Goal: Information Seeking & Learning: Compare options

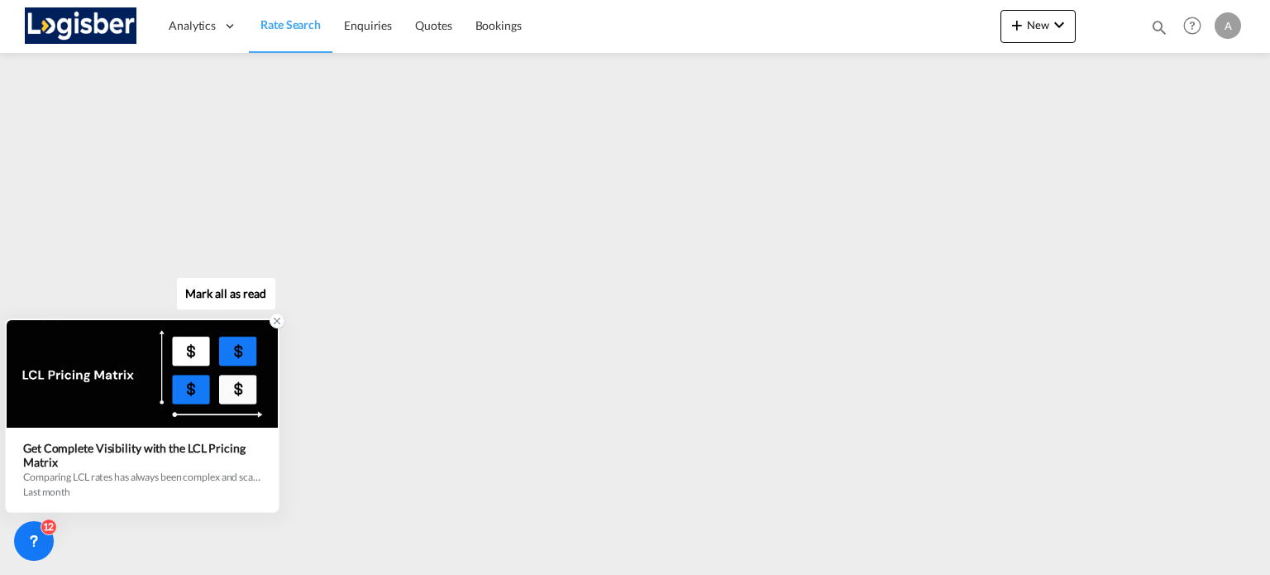
click at [275, 317] on icon at bounding box center [277, 321] width 12 height 12
